Goal: Task Accomplishment & Management: Complete application form

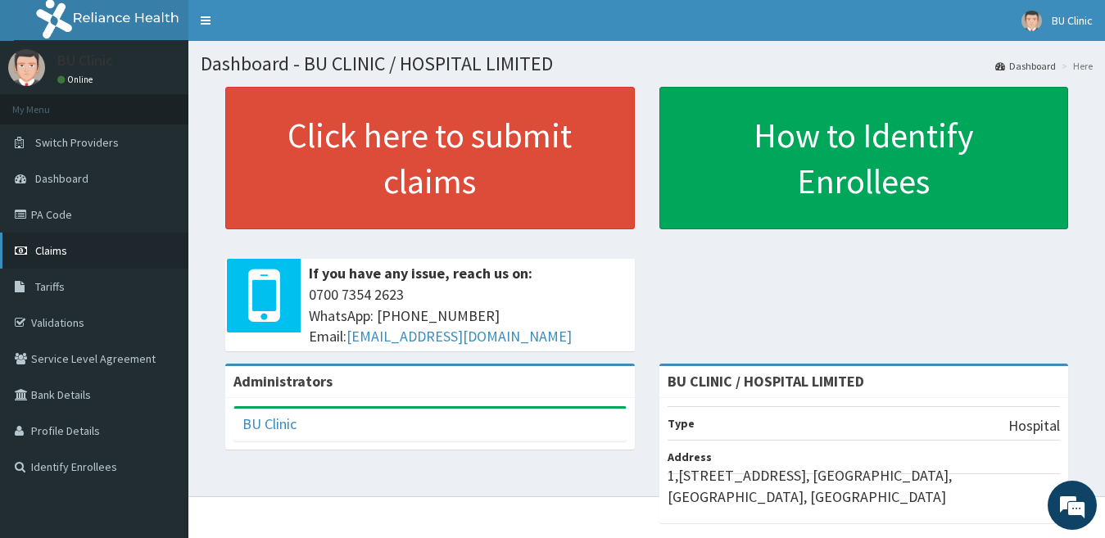
click at [48, 245] on span "Claims" at bounding box center [51, 250] width 32 height 15
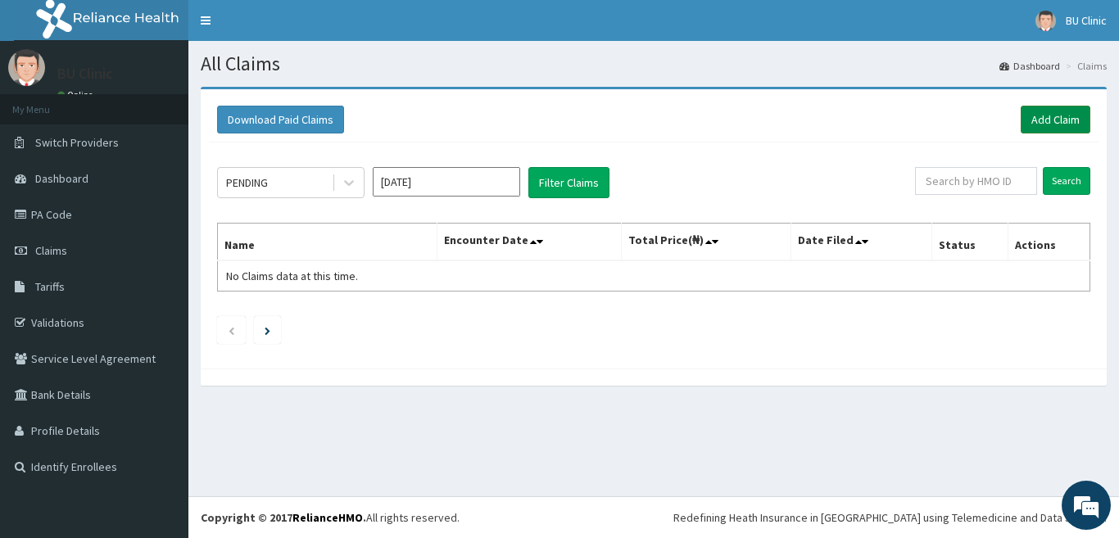
click at [1037, 121] on link "Add Claim" at bounding box center [1056, 120] width 70 height 28
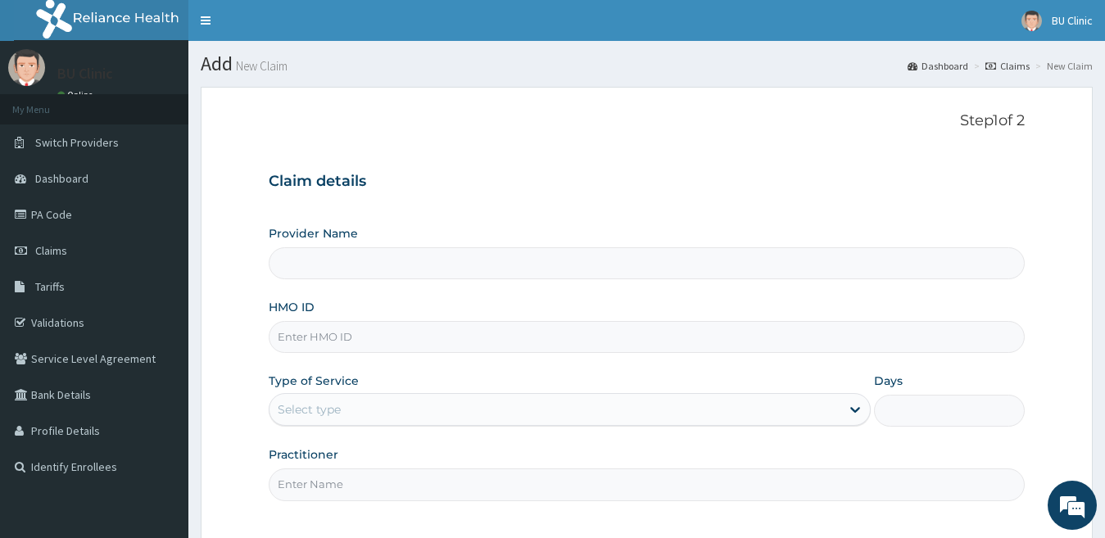
type input "BU CLINIC / HOSPITAL LIMITED"
click at [437, 277] on input "BU CLINIC / HOSPITAL LIMITED" at bounding box center [647, 263] width 757 height 32
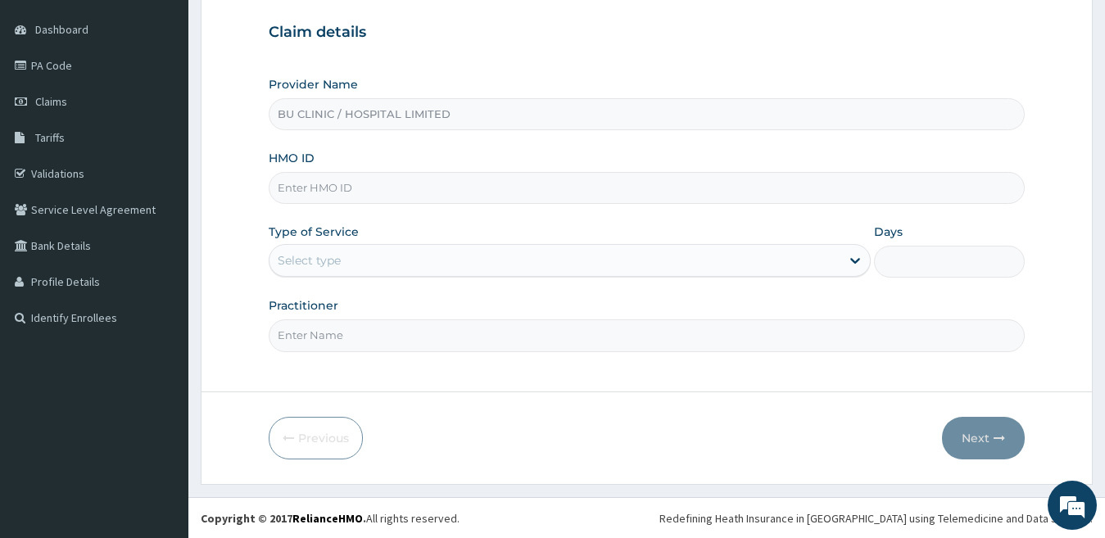
scroll to position [150, 0]
click at [952, 415] on form "Step 1 of 2 Claim details Provider Name BU CLINIC / HOSPITAL LIMITED HMO ID Typ…" at bounding box center [647, 210] width 892 height 547
click at [371, 188] on input "HMO ID" at bounding box center [647, 187] width 757 height 32
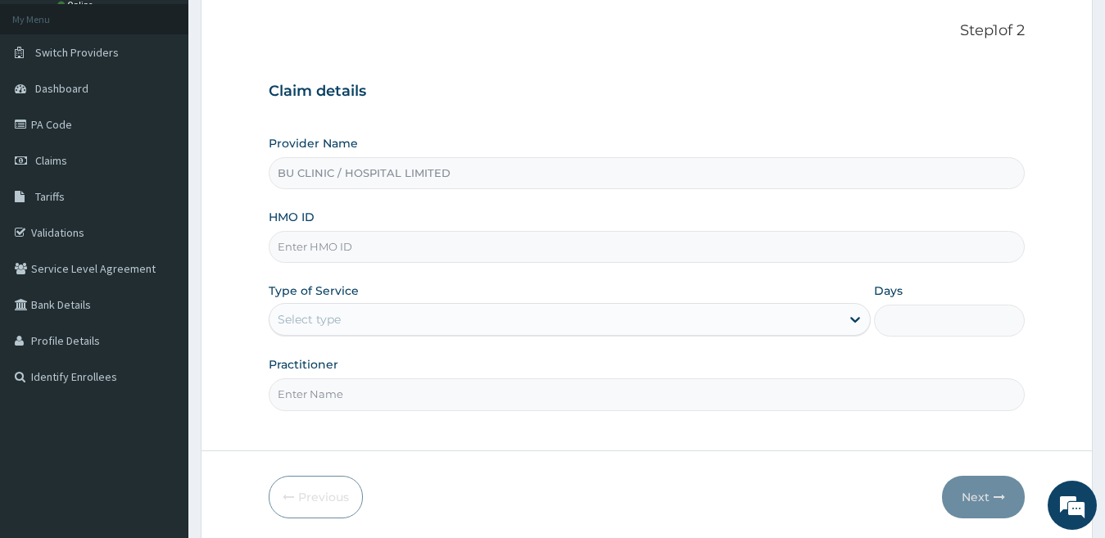
scroll to position [84, 0]
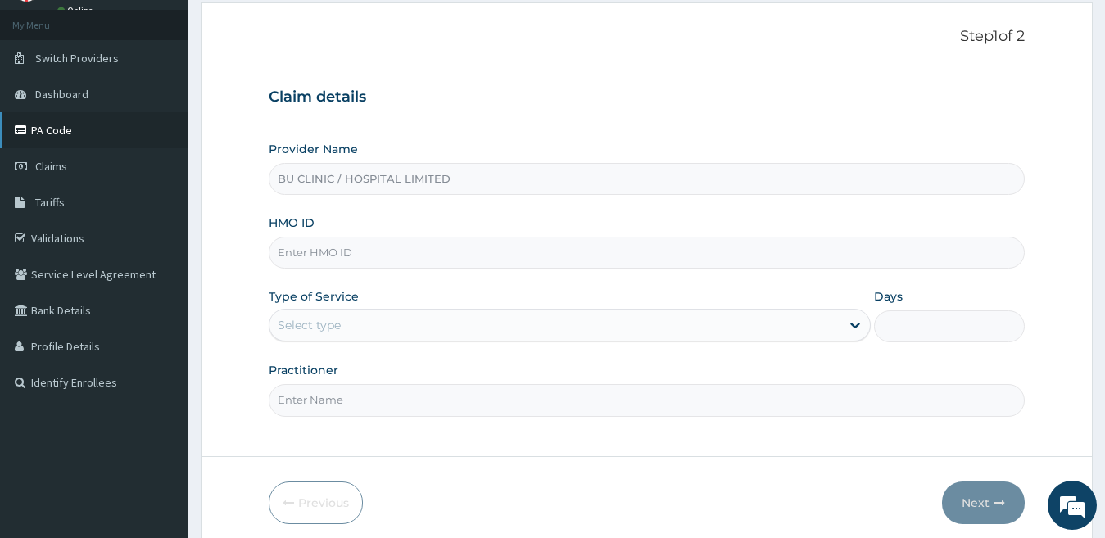
click at [56, 125] on link "PA Code" at bounding box center [94, 130] width 188 height 36
